Goal: Use online tool/utility: Utilize a website feature to perform a specific function

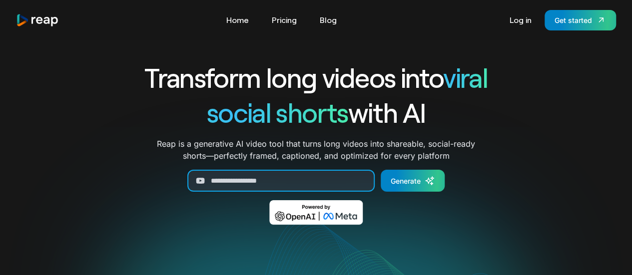
click at [247, 179] on input "Generate Form" at bounding box center [280, 181] width 187 height 22
paste input "**********"
type input "**********"
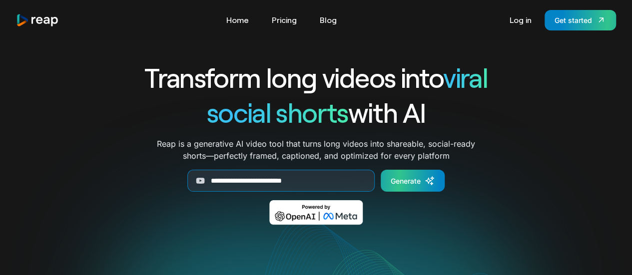
click at [404, 185] on div "Generate" at bounding box center [406, 181] width 30 height 10
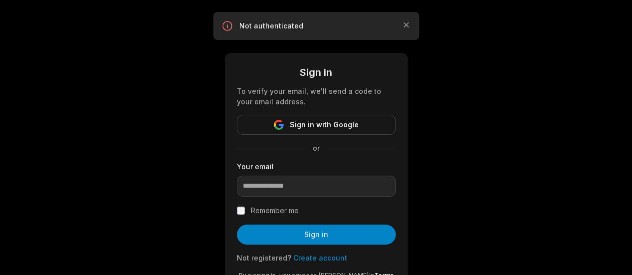
click at [332, 123] on span "Sign in with Google" at bounding box center [324, 125] width 69 height 12
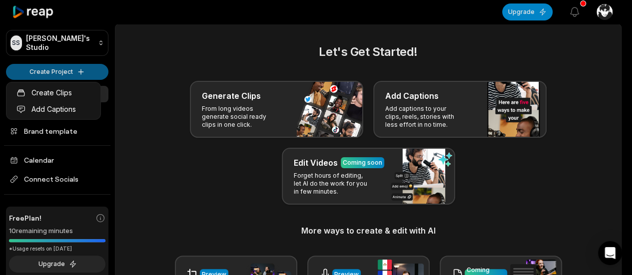
click at [57, 72] on html "SS Syams's Studio Create Project Home Projects Brand template Calendar Connect …" at bounding box center [316, 137] width 632 height 275
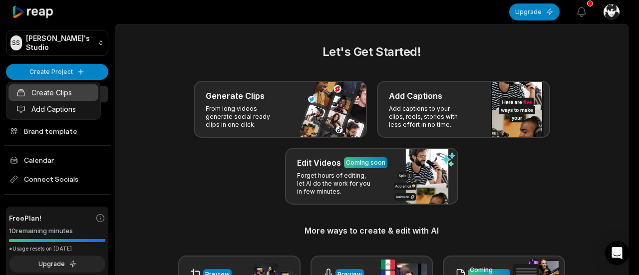
click at [67, 97] on link "Create Clips" at bounding box center [53, 92] width 90 height 16
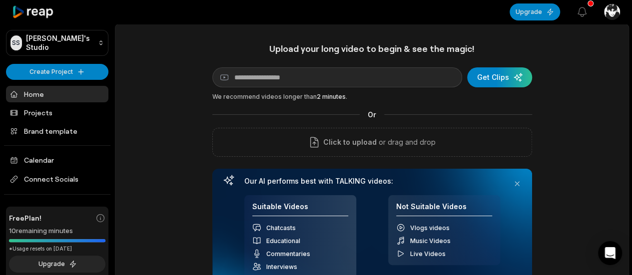
click at [264, 80] on input at bounding box center [337, 77] width 250 height 20
type input "**********"
click at [503, 75] on div "submit" at bounding box center [499, 77] width 65 height 20
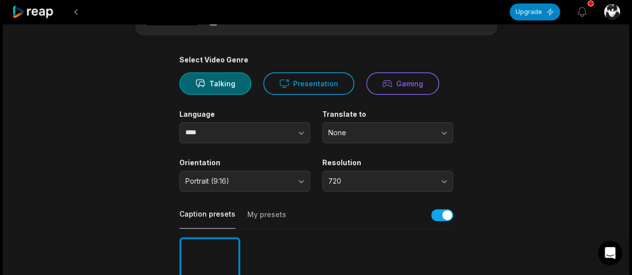
scroll to position [77, 0]
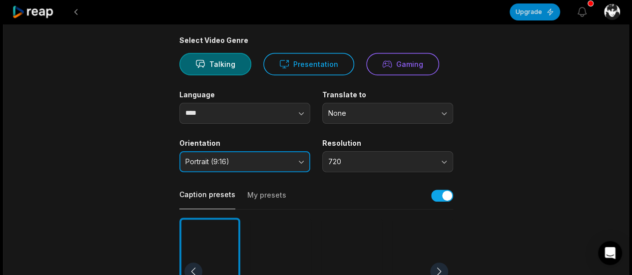
click at [282, 158] on span "Portrait (9:16)" at bounding box center [237, 161] width 105 height 9
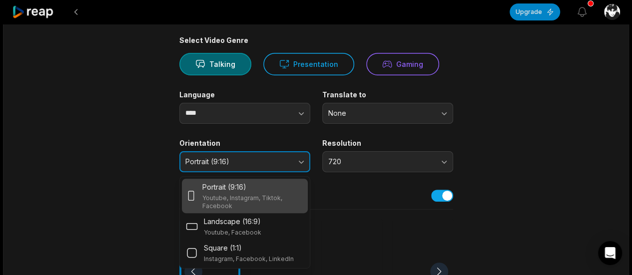
click at [270, 165] on span "Portrait (9:16)" at bounding box center [237, 161] width 105 height 9
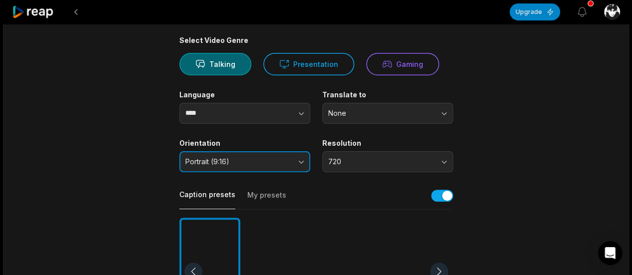
click at [270, 165] on span "Portrait (9:16)" at bounding box center [237, 161] width 105 height 9
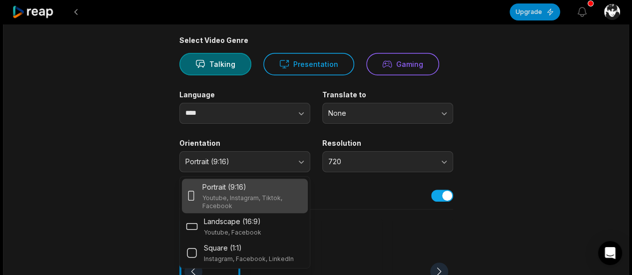
click at [260, 190] on div "Portrait (9:16)" at bounding box center [252, 187] width 101 height 10
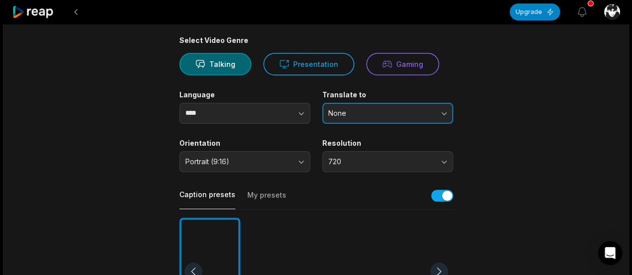
click at [424, 109] on span "None" at bounding box center [380, 113] width 105 height 9
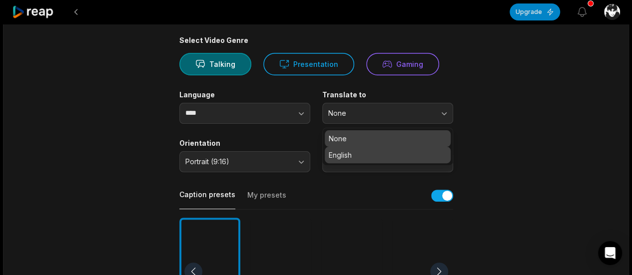
click at [388, 152] on p "English" at bounding box center [388, 155] width 118 height 10
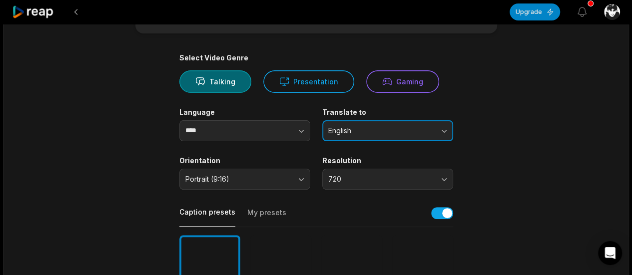
scroll to position [59, 0]
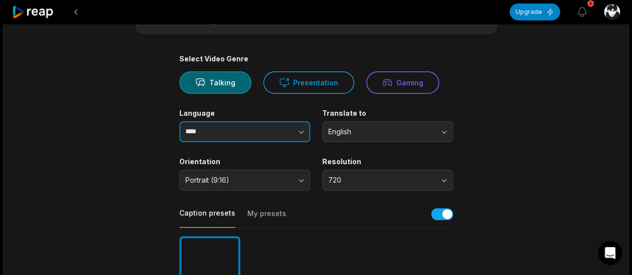
click at [282, 134] on button "button" at bounding box center [281, 131] width 57 height 21
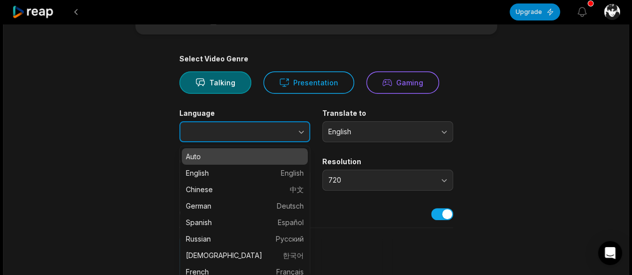
type input "****"
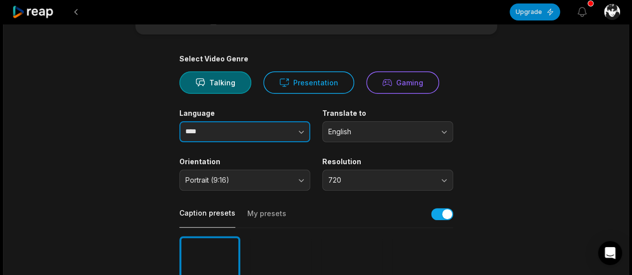
scroll to position [108, 0]
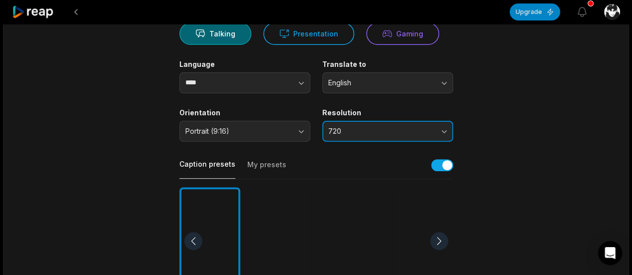
click at [434, 130] on button "720" at bounding box center [387, 131] width 131 height 21
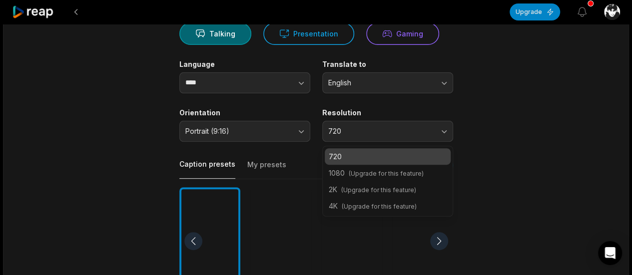
click at [391, 191] on span "(Upgrade for this feature)" at bounding box center [378, 189] width 75 height 7
click at [363, 188] on span "(Upgrade for this feature)" at bounding box center [378, 189] width 75 height 7
click at [388, 151] on p "720" at bounding box center [388, 156] width 118 height 10
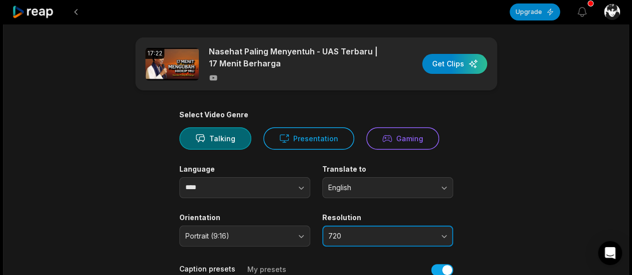
scroll to position [0, 0]
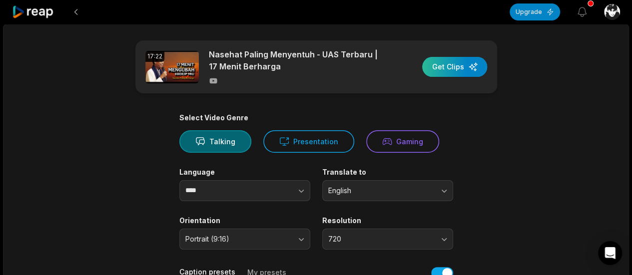
click at [449, 69] on div "button" at bounding box center [454, 67] width 65 height 20
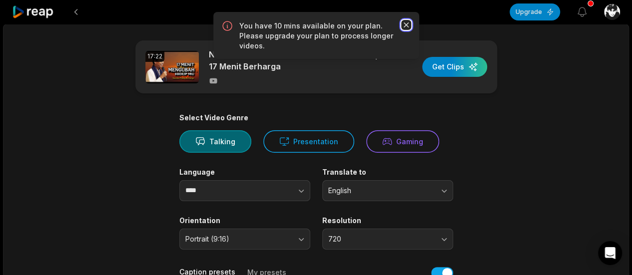
click at [407, 22] on icon "button" at bounding box center [406, 25] width 10 height 10
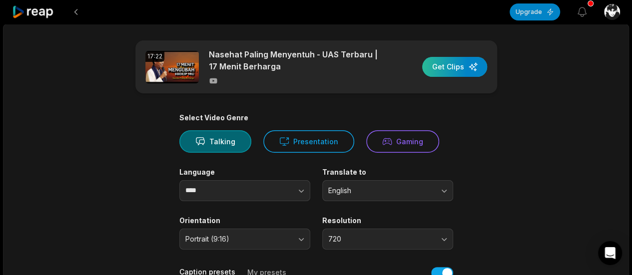
click at [452, 72] on div "button" at bounding box center [454, 67] width 65 height 20
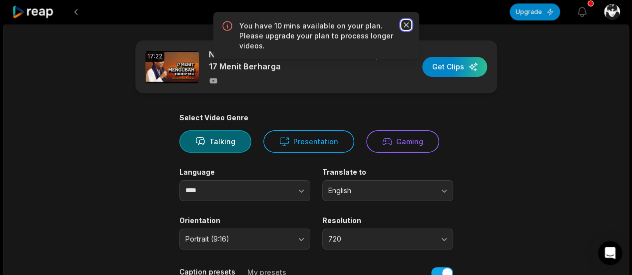
click at [406, 25] on icon "button" at bounding box center [405, 24] width 5 height 5
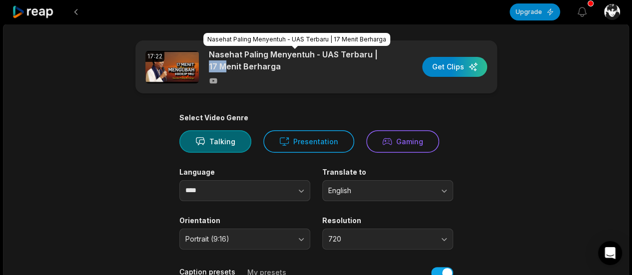
drag, startPoint x: 372, startPoint y: 56, endPoint x: 224, endPoint y: 62, distance: 148.4
click at [224, 62] on p "Nasehat Paling Menyentuh - UAS Terbaru | 17 Menit Berharga" at bounding box center [295, 60] width 172 height 24
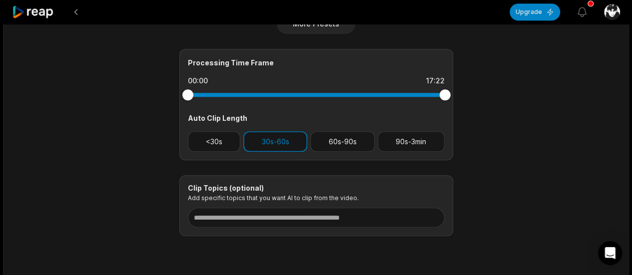
scroll to position [411, 0]
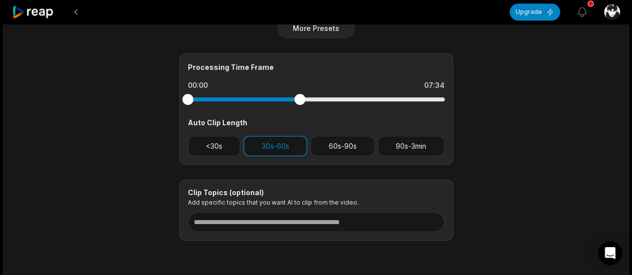
drag, startPoint x: 443, startPoint y: 97, endPoint x: 299, endPoint y: 111, distance: 145.0
click at [299, 111] on div "Processing Time Frame 00:00 07:34 Auto Clip Length <30s 30s-60s 60s-90s 90s-3min" at bounding box center [316, 108] width 274 height 111
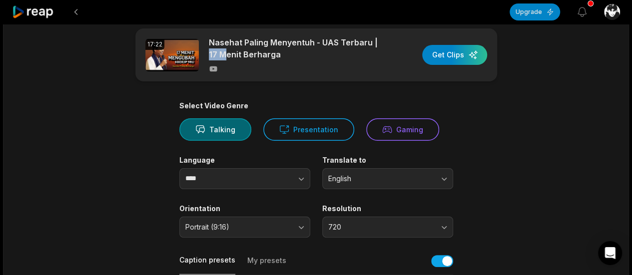
scroll to position [0, 0]
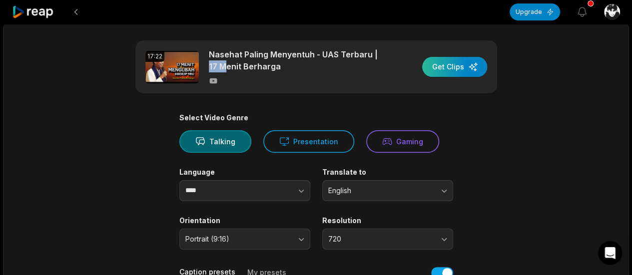
click at [466, 68] on div "button" at bounding box center [454, 67] width 65 height 20
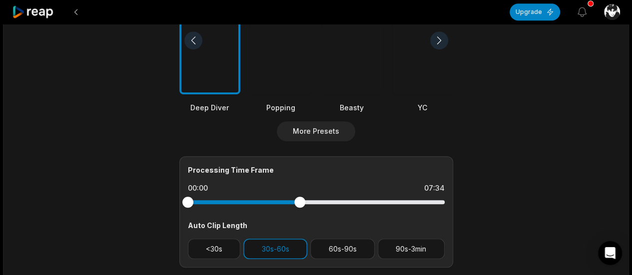
scroll to position [322, 0]
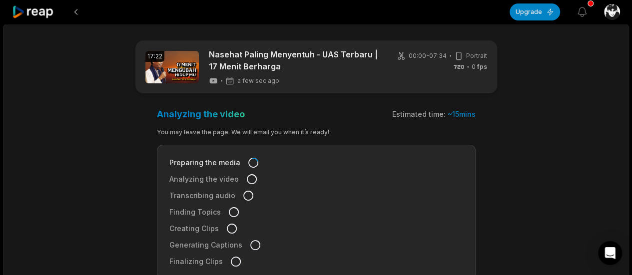
drag, startPoint x: 635, startPoint y: 55, endPoint x: 633, endPoint y: 171, distance: 115.9
click at [631, 171] on html "Upgrade View notifications Open user menu 17:22 Nasehat Paling Menyentuh - UAS …" at bounding box center [316, 137] width 632 height 275
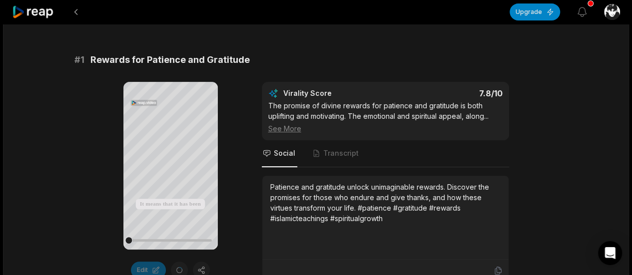
scroll to position [155, 0]
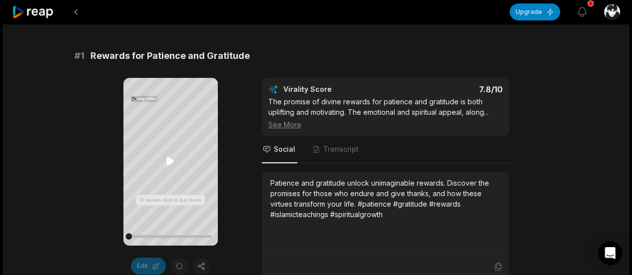
click at [168, 161] on icon at bounding box center [169, 161] width 7 height 8
click at [169, 161] on icon at bounding box center [171, 161] width 4 height 6
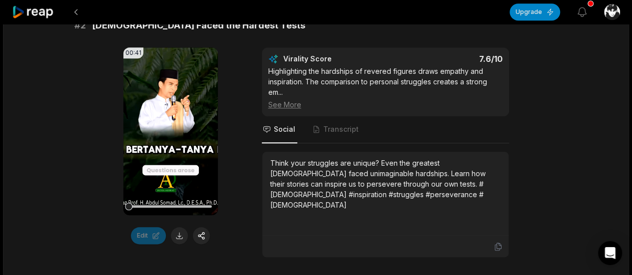
scroll to position [478, 0]
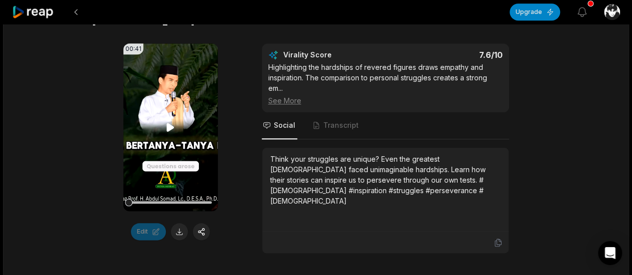
click at [164, 135] on video "Your browser does not support mp4 format." at bounding box center [170, 127] width 94 height 168
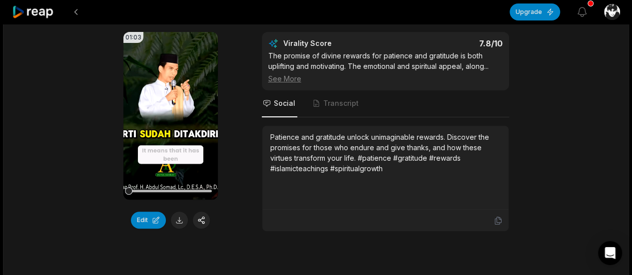
scroll to position [0, 0]
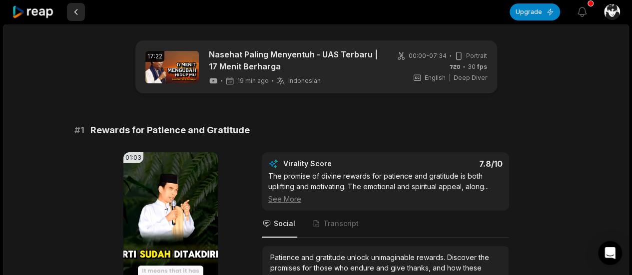
click at [73, 12] on button at bounding box center [76, 12] width 18 height 18
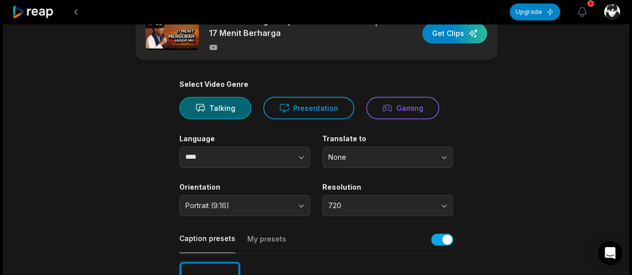
scroll to position [26, 0]
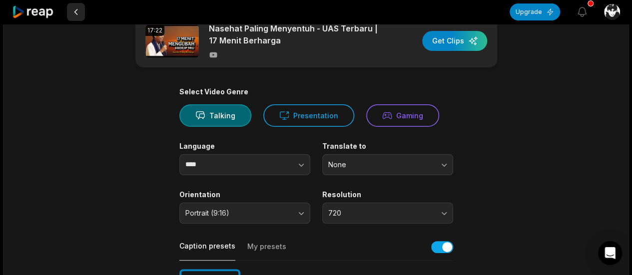
click at [75, 13] on button at bounding box center [76, 12] width 18 height 18
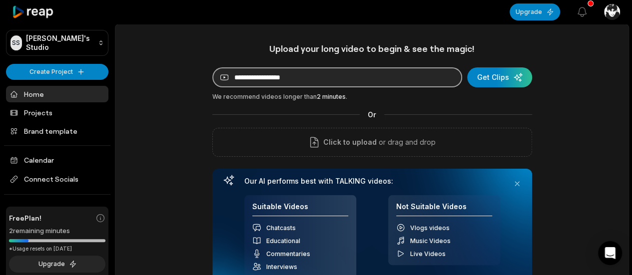
click at [284, 73] on input at bounding box center [337, 77] width 250 height 20
paste input "**********"
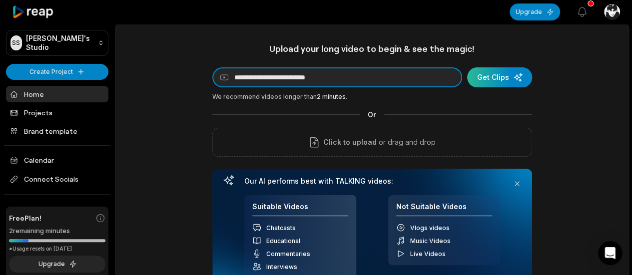
type input "**********"
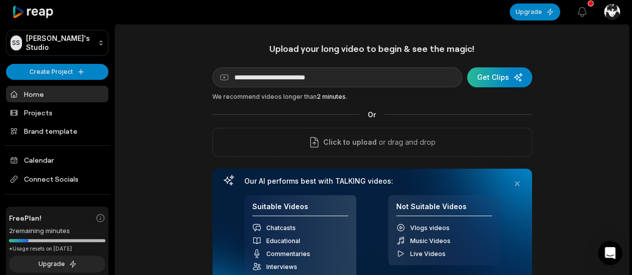
click at [493, 82] on div "submit" at bounding box center [499, 77] width 65 height 20
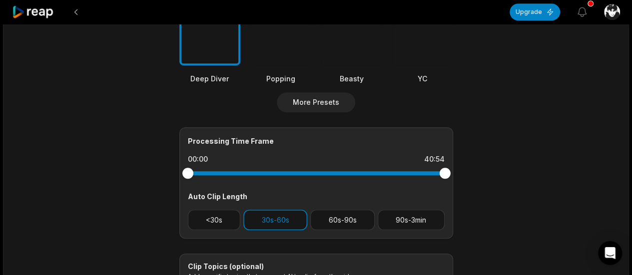
scroll to position [339, 0]
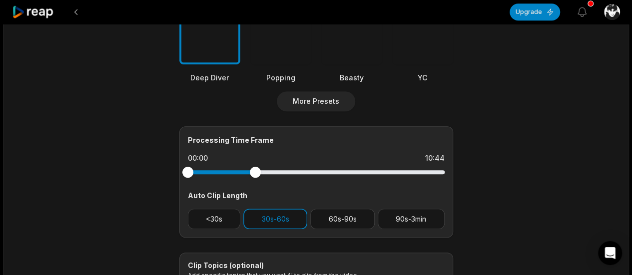
drag, startPoint x: 442, startPoint y: 170, endPoint x: 255, endPoint y: 171, distance: 187.3
click at [255, 171] on div at bounding box center [255, 172] width 11 height 11
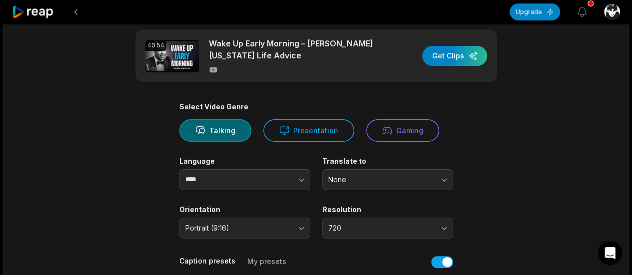
scroll to position [0, 0]
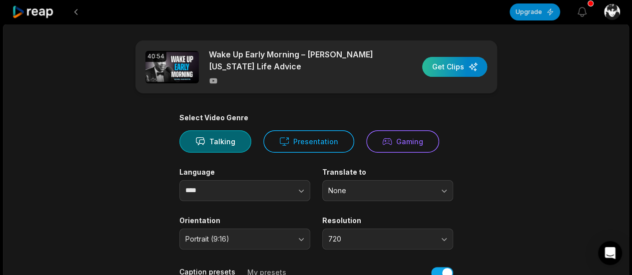
click at [460, 62] on div "button" at bounding box center [454, 67] width 65 height 20
click at [451, 66] on div "button" at bounding box center [454, 67] width 65 height 20
click at [451, 68] on div "button" at bounding box center [454, 67] width 65 height 20
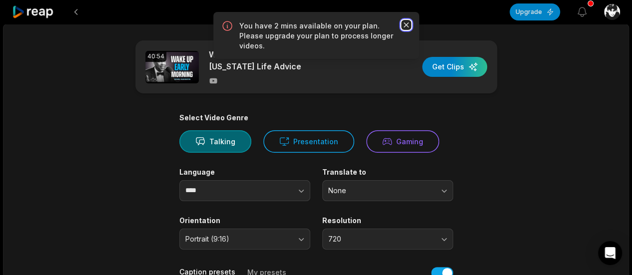
click at [407, 22] on icon "button" at bounding box center [406, 25] width 10 height 10
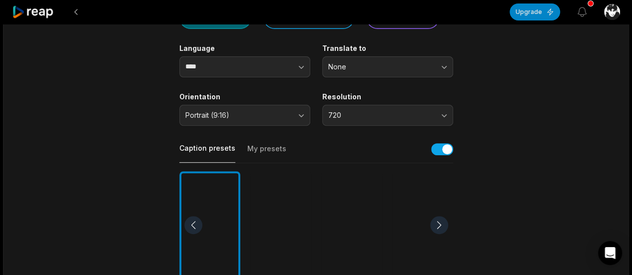
scroll to position [2, 0]
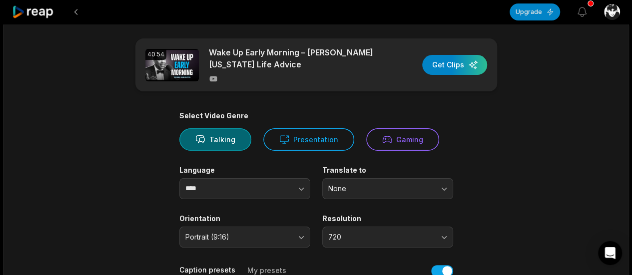
drag, startPoint x: 626, startPoint y: 70, endPoint x: 634, endPoint y: 66, distance: 8.3
click at [631, 66] on html "Upgrade View notifications Open user menu 40:54 Wake Up Early Morning – Denzel …" at bounding box center [316, 135] width 632 height 275
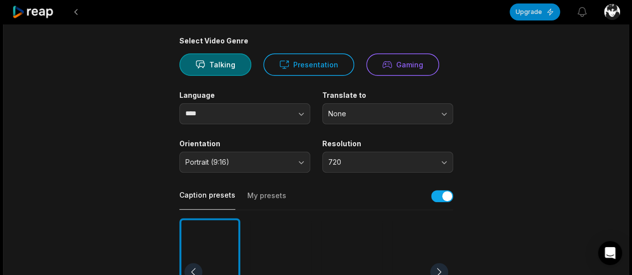
scroll to position [103, 0]
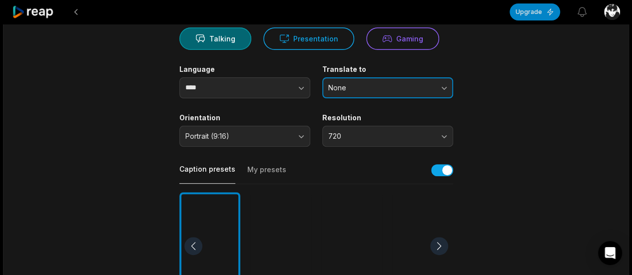
click at [384, 83] on span "None" at bounding box center [380, 87] width 105 height 9
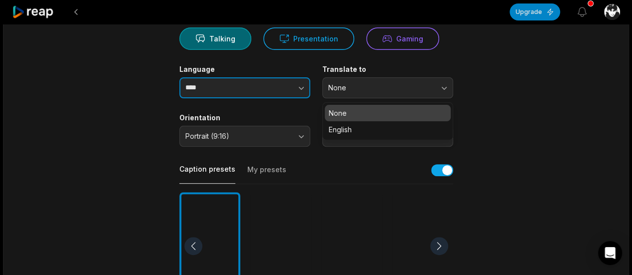
click at [289, 87] on button "button" at bounding box center [281, 87] width 57 height 21
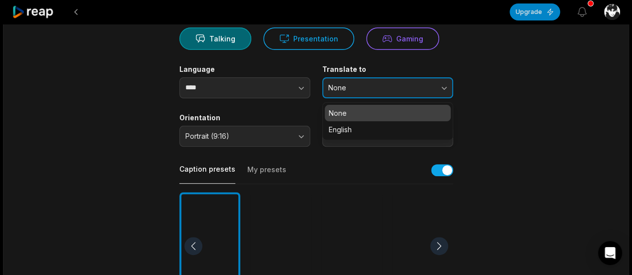
type input "****"
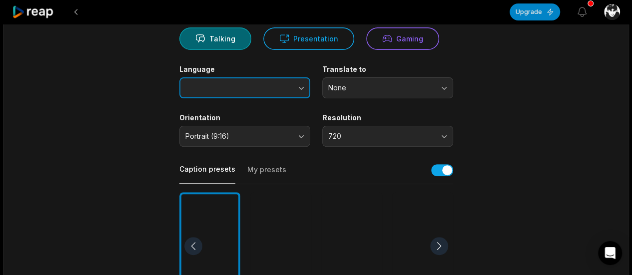
click at [289, 87] on button "button" at bounding box center [281, 87] width 57 height 21
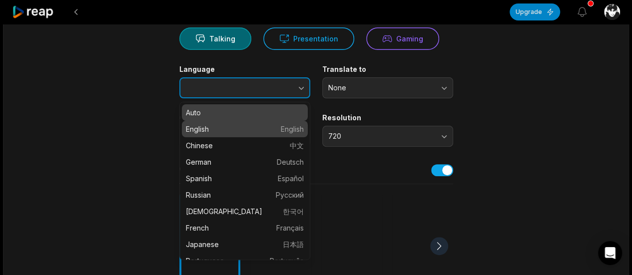
type input "*******"
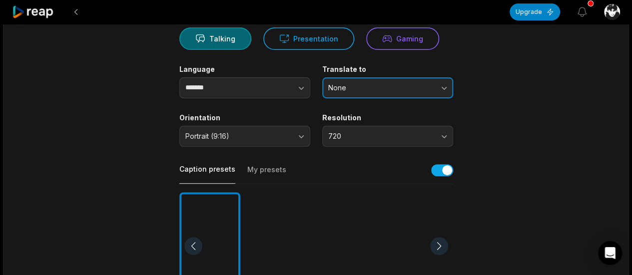
click at [381, 86] on span "None" at bounding box center [380, 87] width 105 height 9
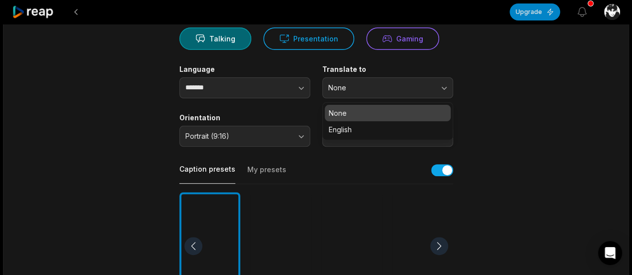
click at [380, 111] on p "None" at bounding box center [388, 113] width 118 height 10
